Goal: Information Seeking & Learning: Learn about a topic

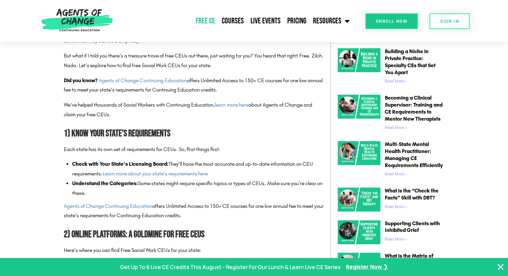
scroll to position [367, 0]
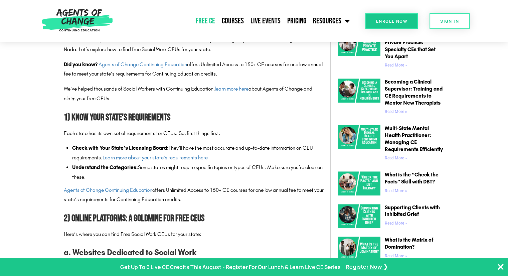
click at [207, 22] on link "Free CE" at bounding box center [205, 21] width 26 height 17
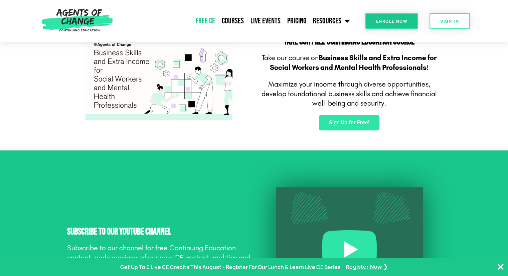
scroll to position [434, 0]
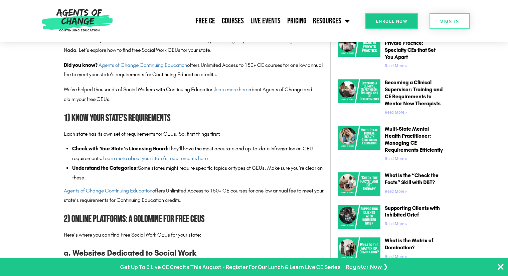
scroll to position [367, 0]
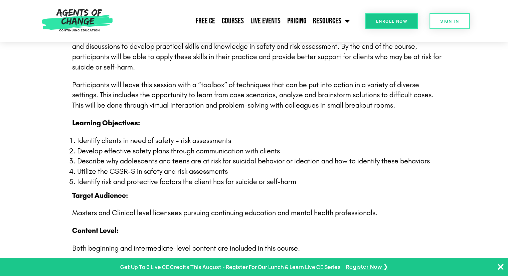
scroll to position [568, 0]
